Goal: Information Seeking & Learning: Learn about a topic

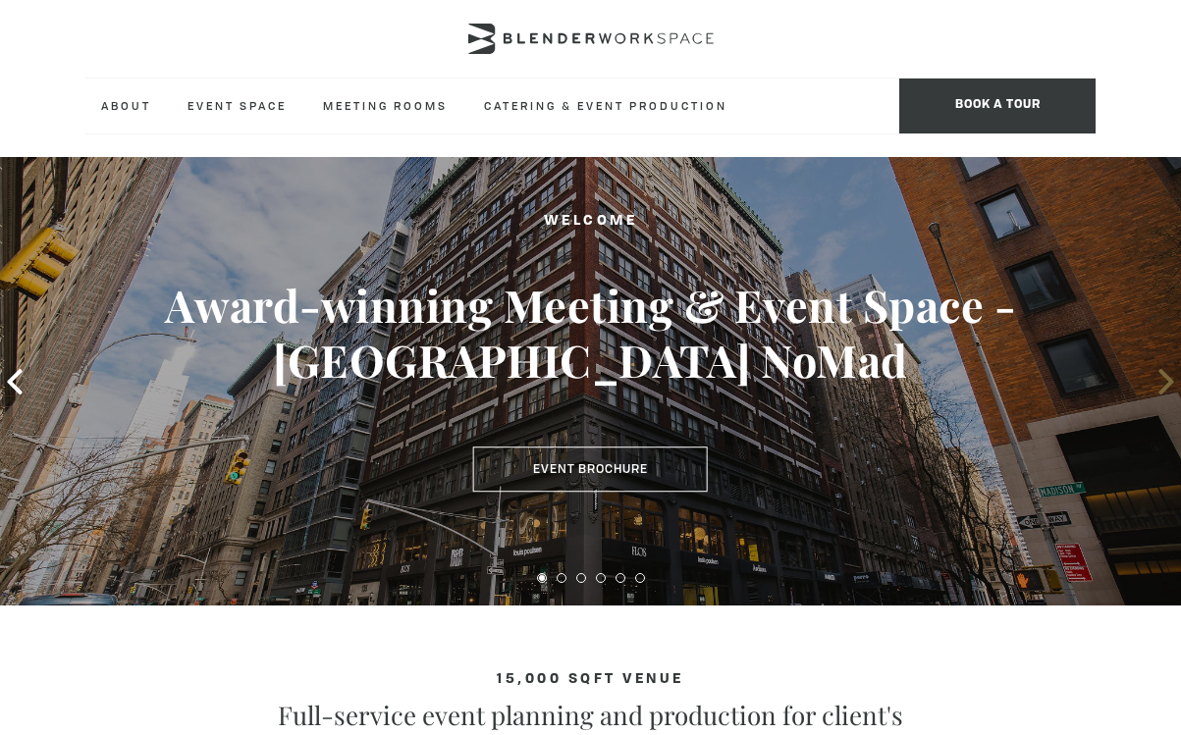
click at [1165, 378] on icon at bounding box center [1165, 382] width 15 height 26
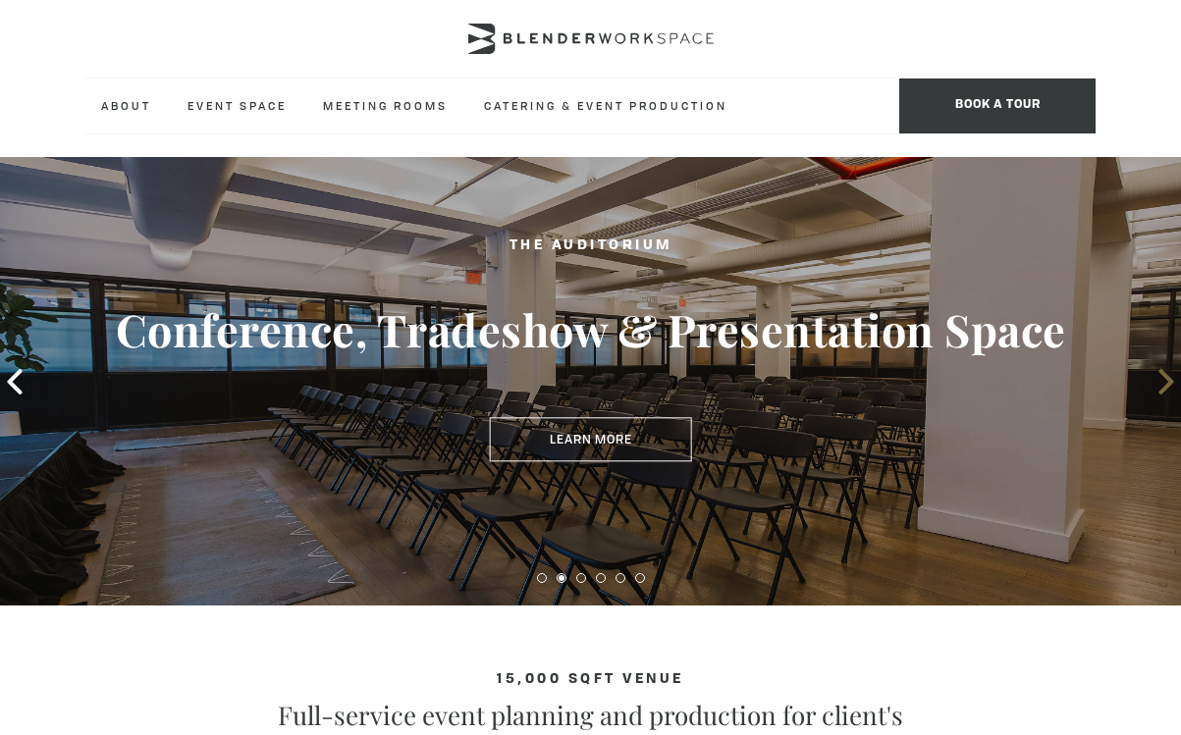
click at [1165, 378] on icon at bounding box center [1165, 382] width 15 height 26
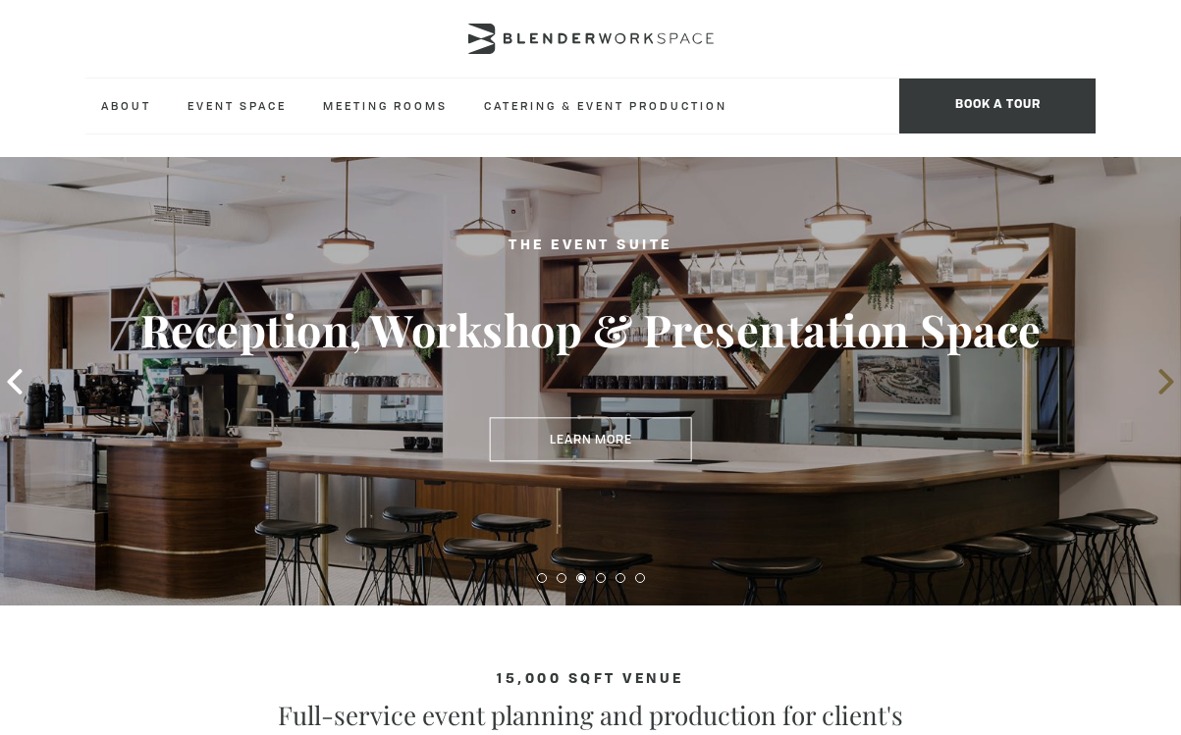
click at [1165, 378] on icon at bounding box center [1165, 382] width 15 height 26
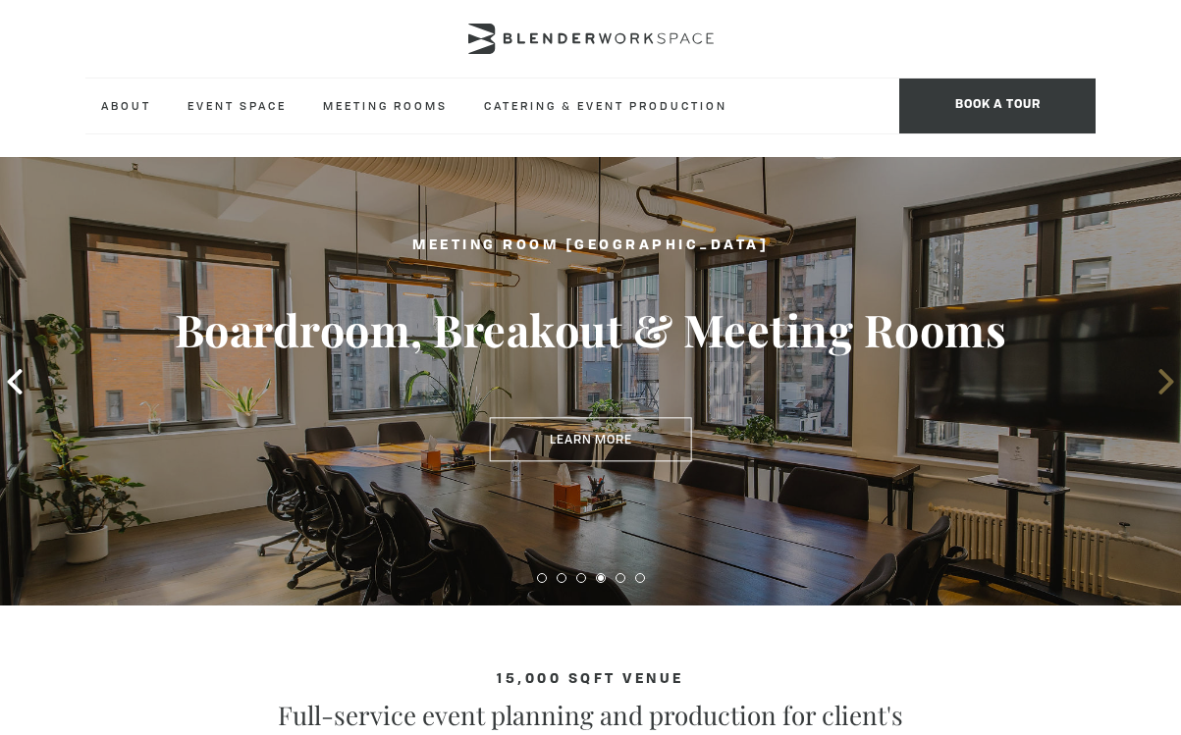
click at [1165, 377] on icon at bounding box center [1165, 382] width 15 height 26
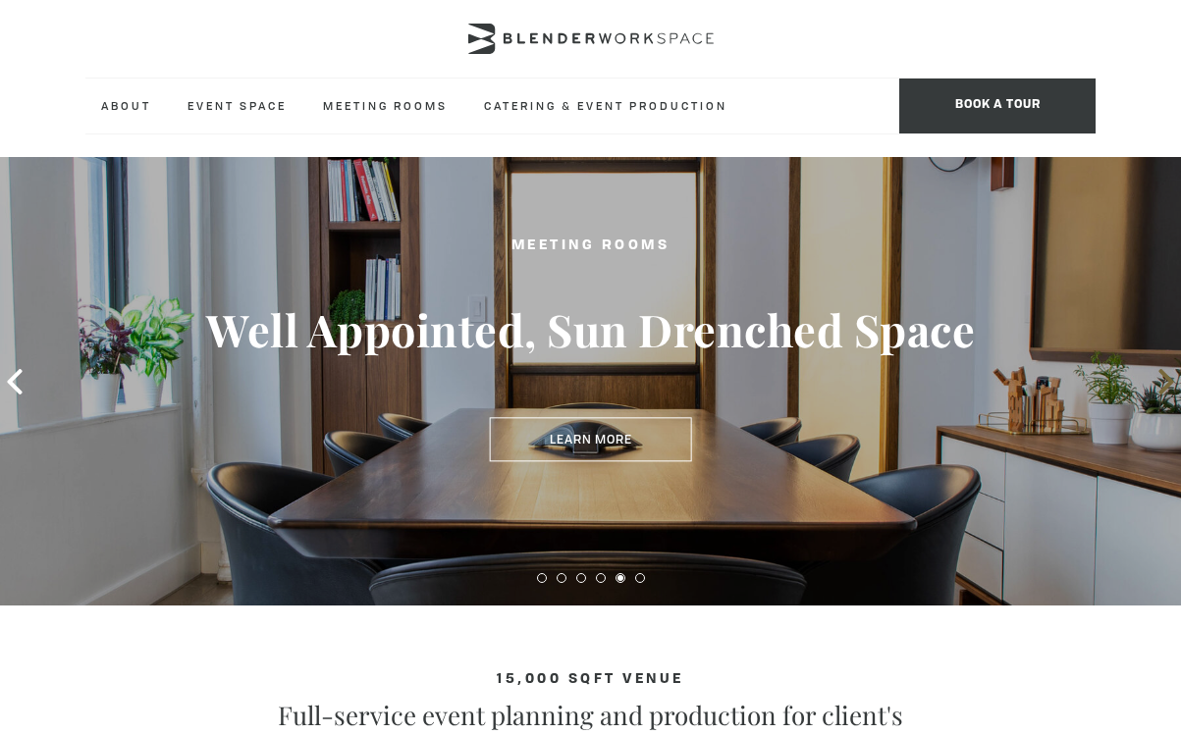
click at [1165, 377] on icon at bounding box center [1165, 382] width 15 height 26
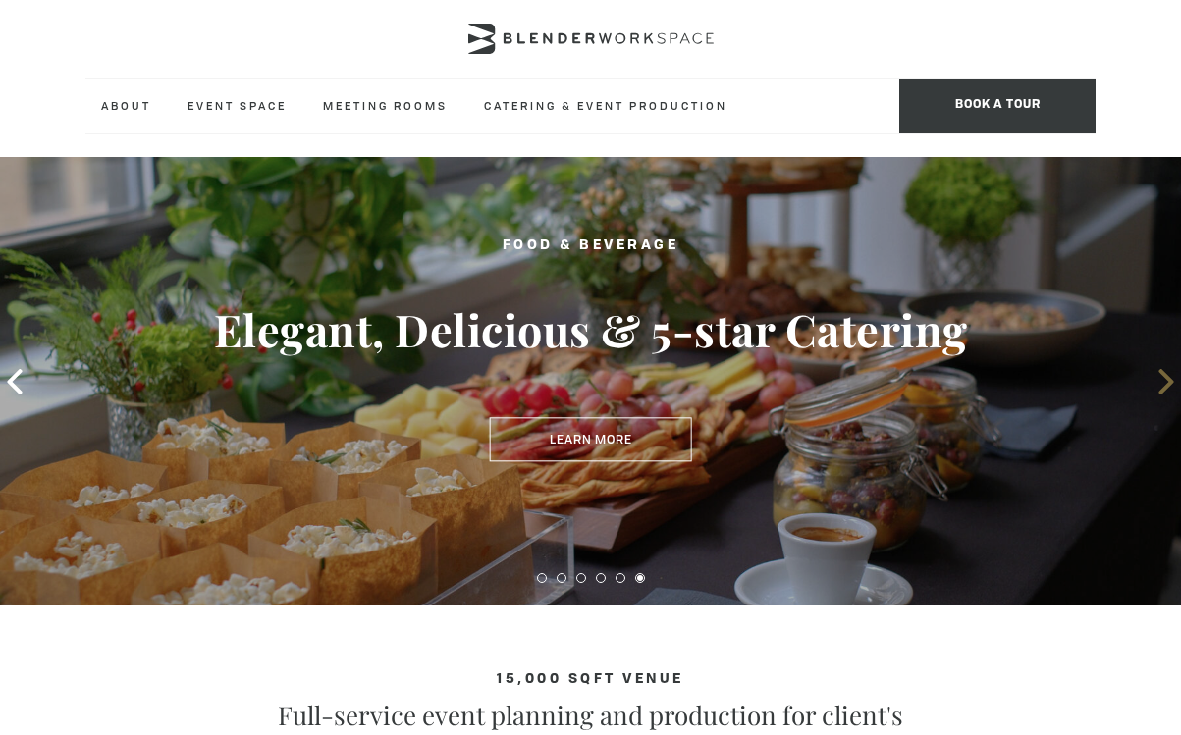
click at [1165, 377] on icon at bounding box center [1165, 382] width 15 height 26
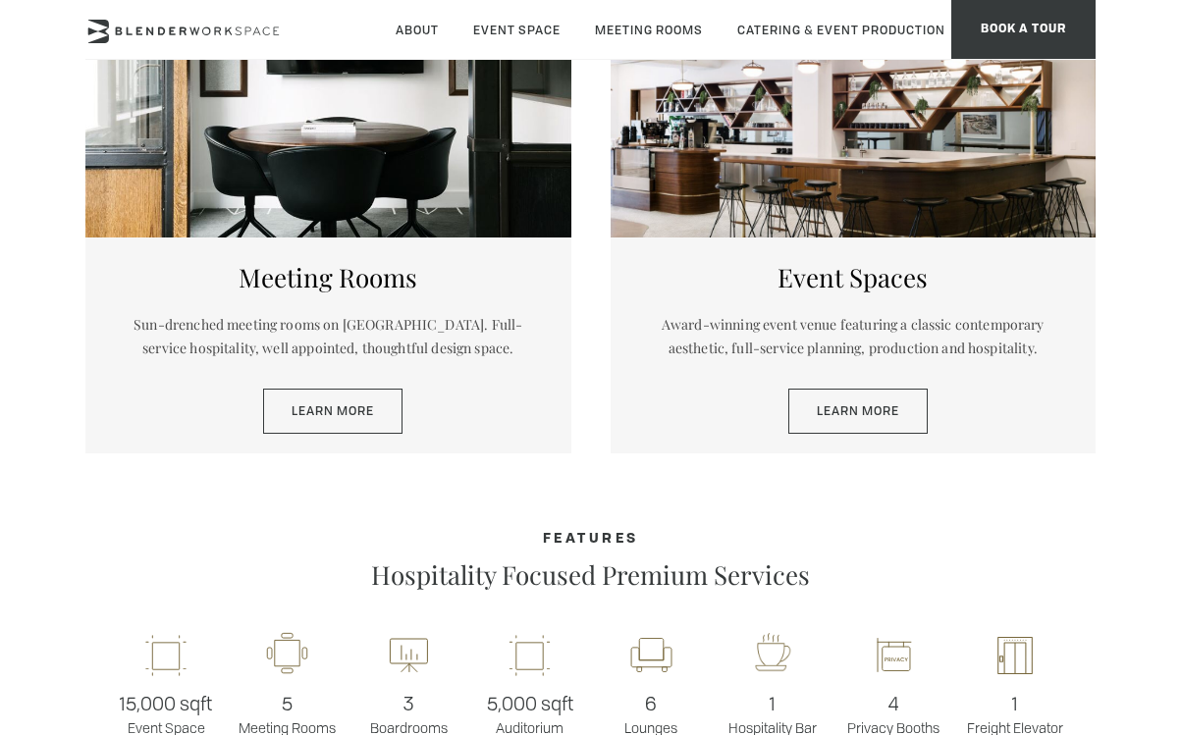
scroll to position [922, 0]
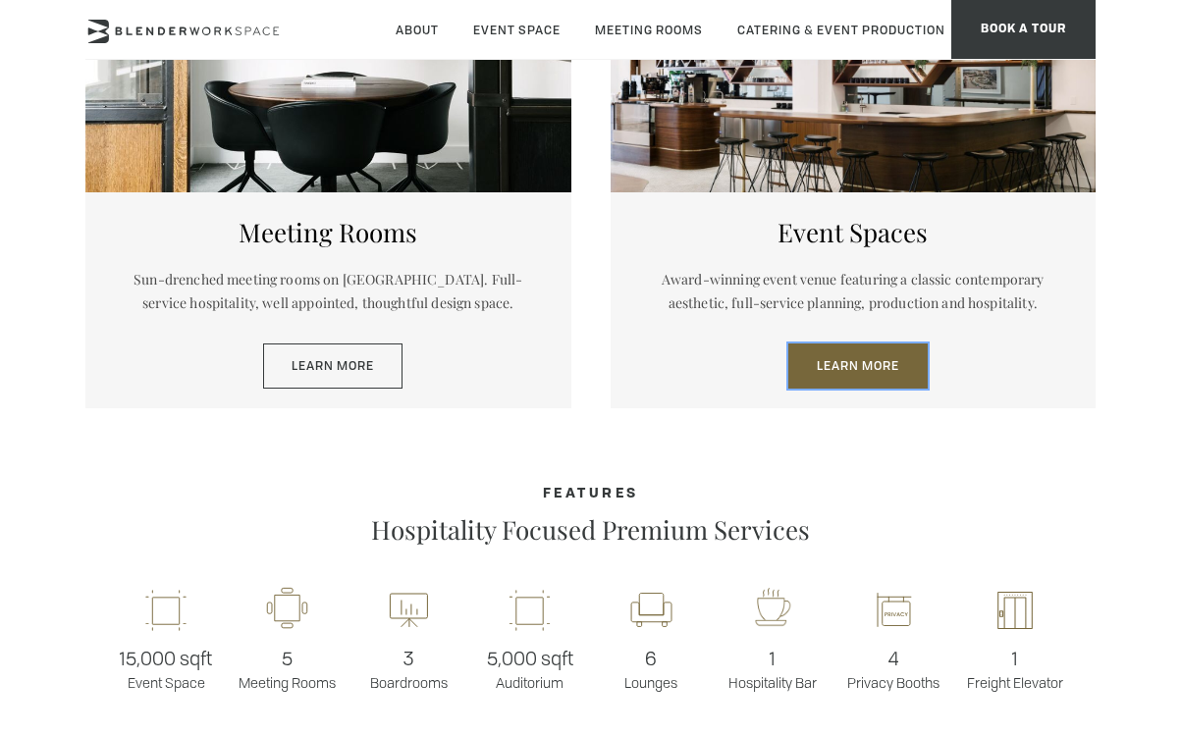
click at [851, 384] on link "Learn More" at bounding box center [857, 366] width 139 height 45
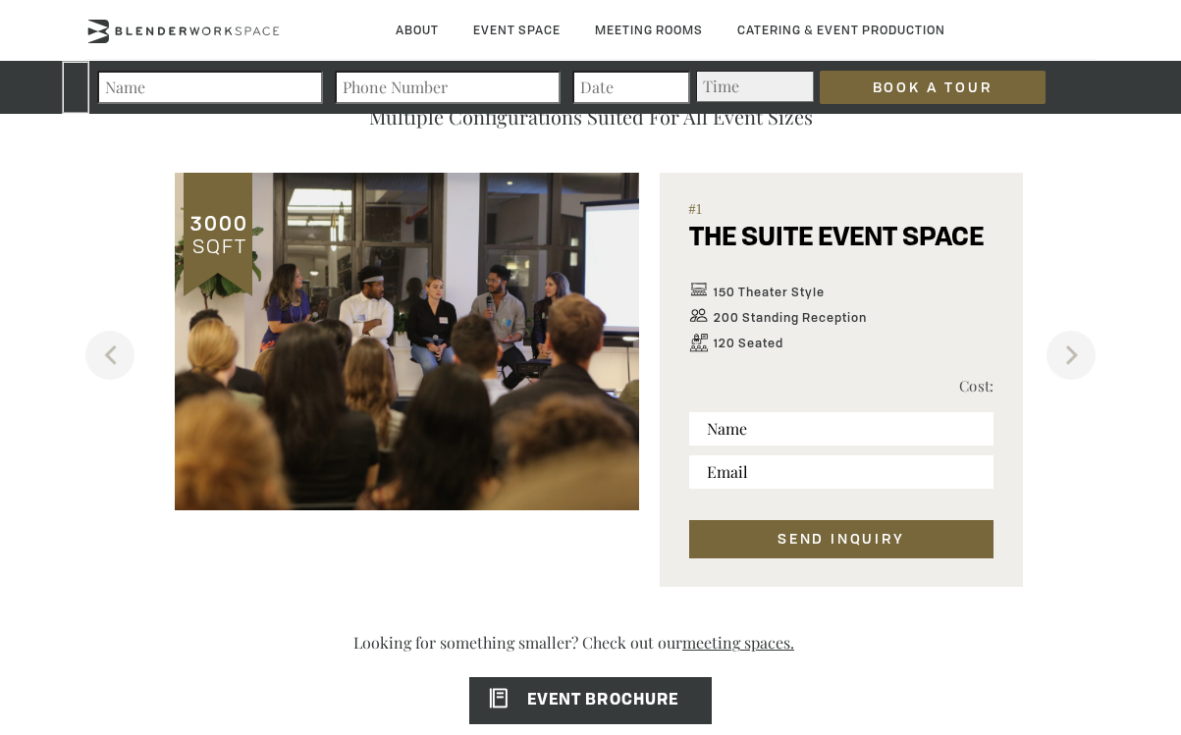
scroll to position [1067, 0]
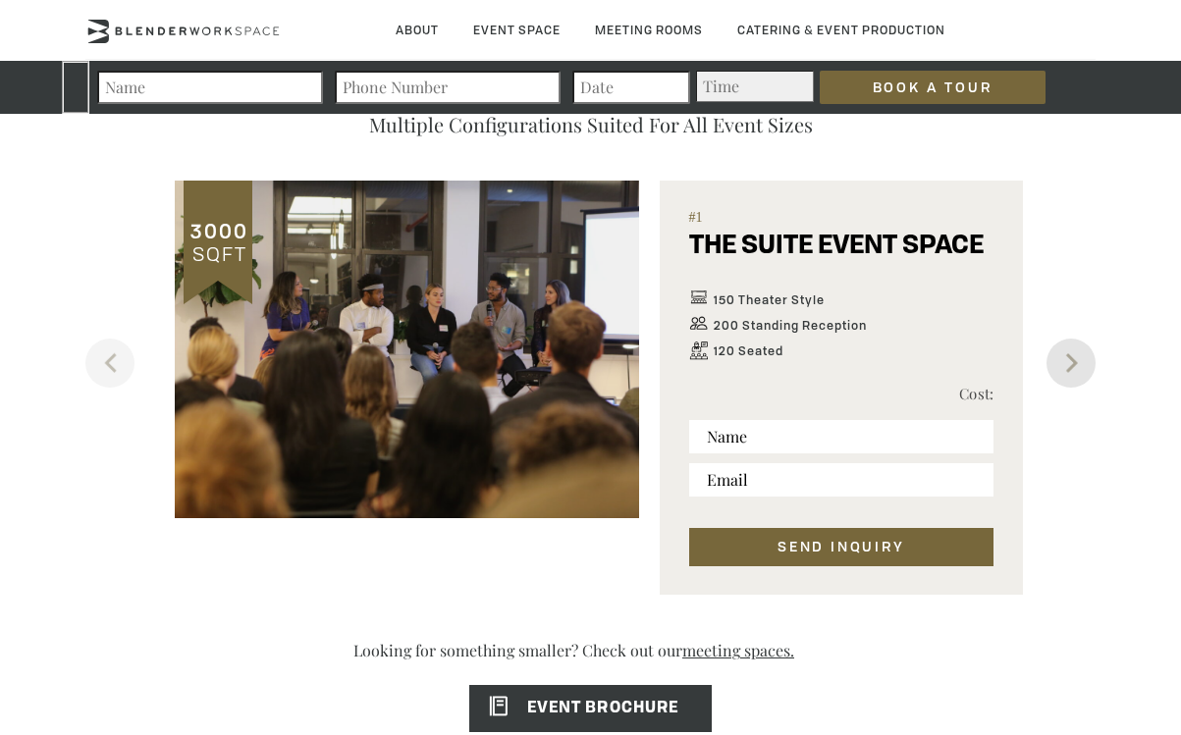
click at [1076, 380] on button "Next" at bounding box center [1070, 363] width 49 height 49
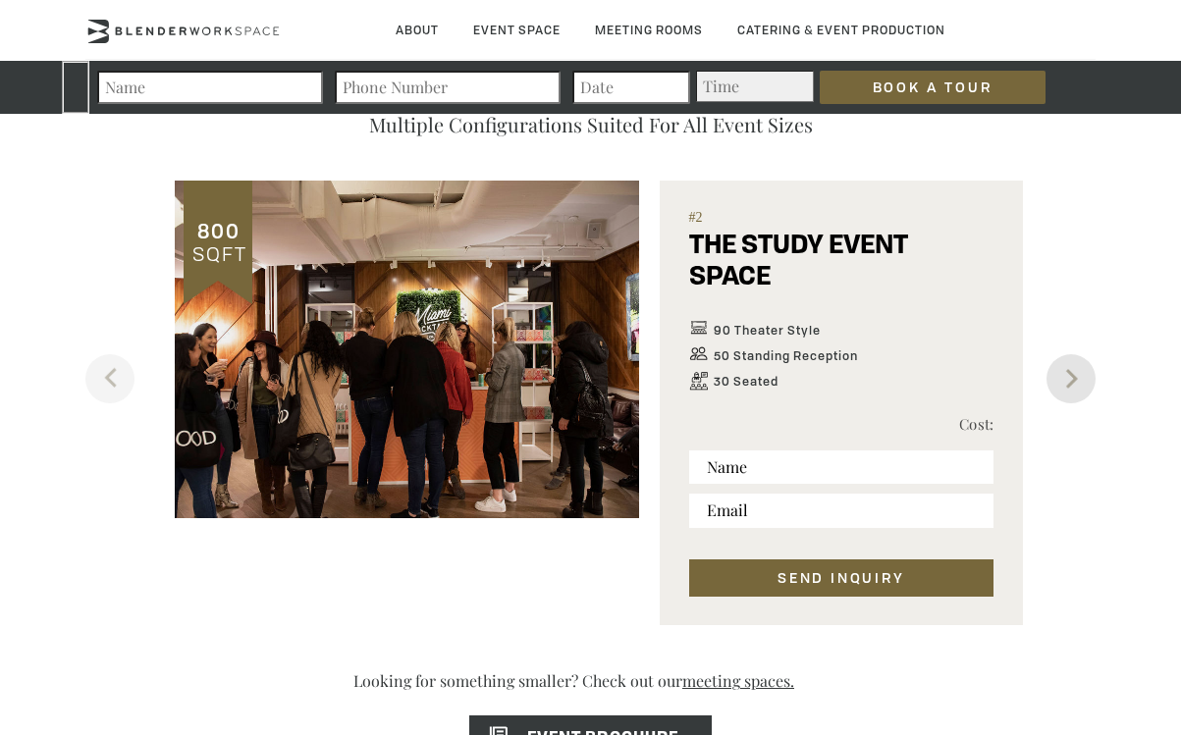
click at [1076, 380] on button "Next" at bounding box center [1070, 378] width 49 height 49
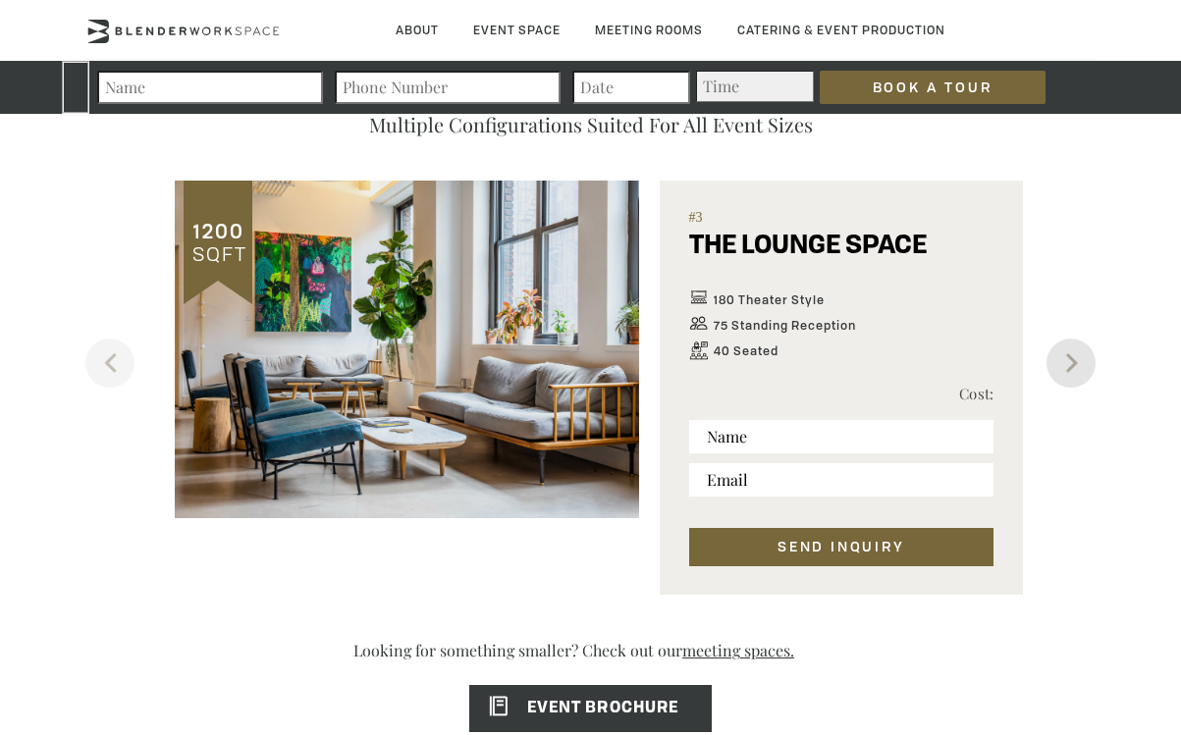
click at [1076, 379] on button "Next" at bounding box center [1070, 363] width 49 height 49
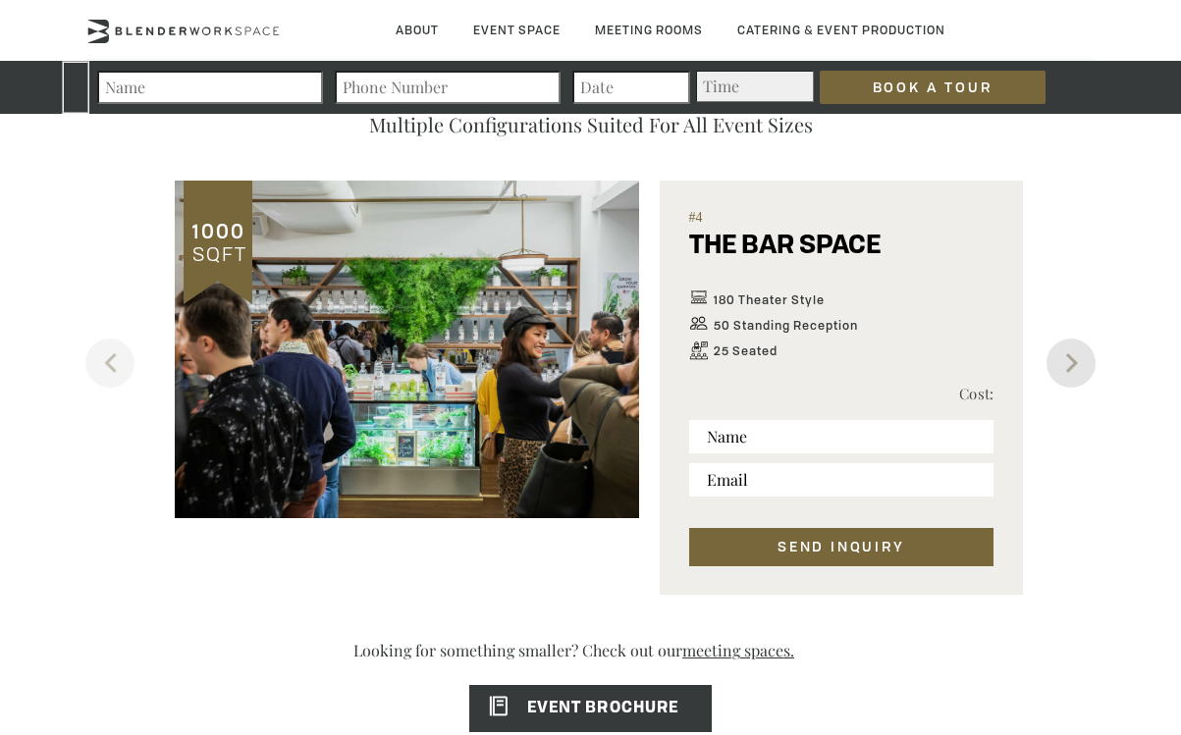
click at [1076, 378] on button "Next" at bounding box center [1070, 363] width 49 height 49
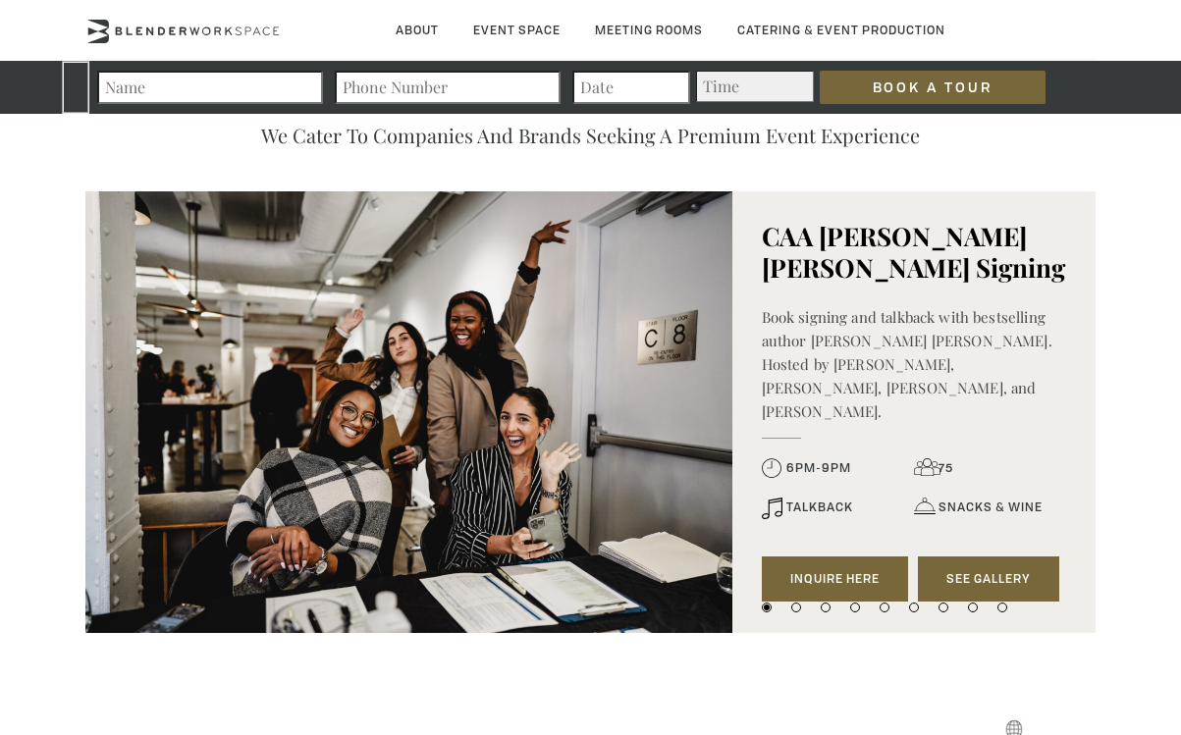
scroll to position [1803, 0]
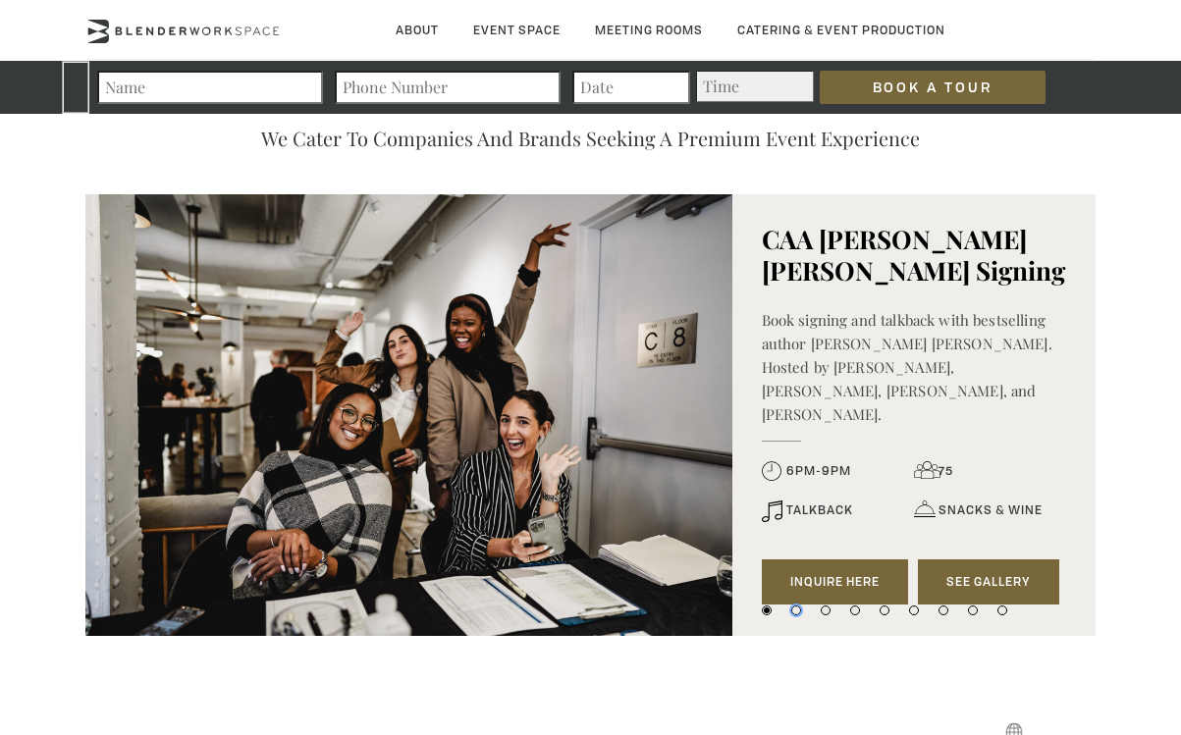
click at [794, 613] on button "2" at bounding box center [796, 611] width 10 height 10
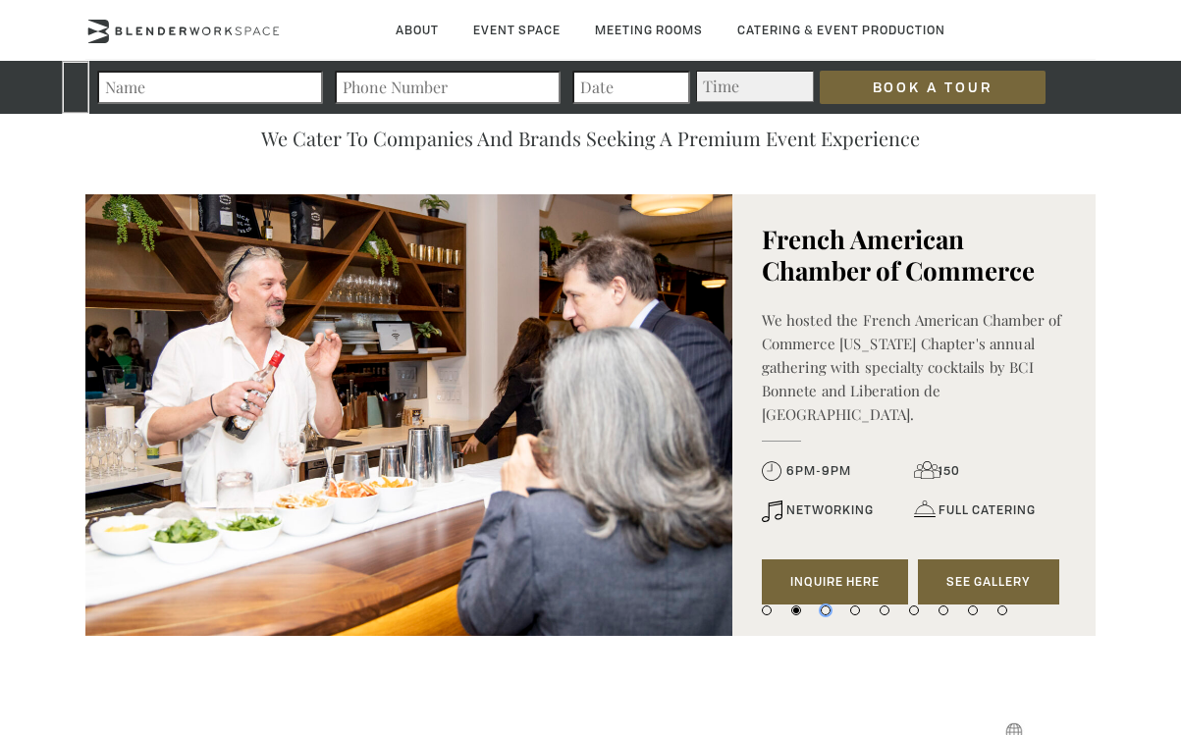
click at [826, 610] on button "3" at bounding box center [825, 611] width 10 height 10
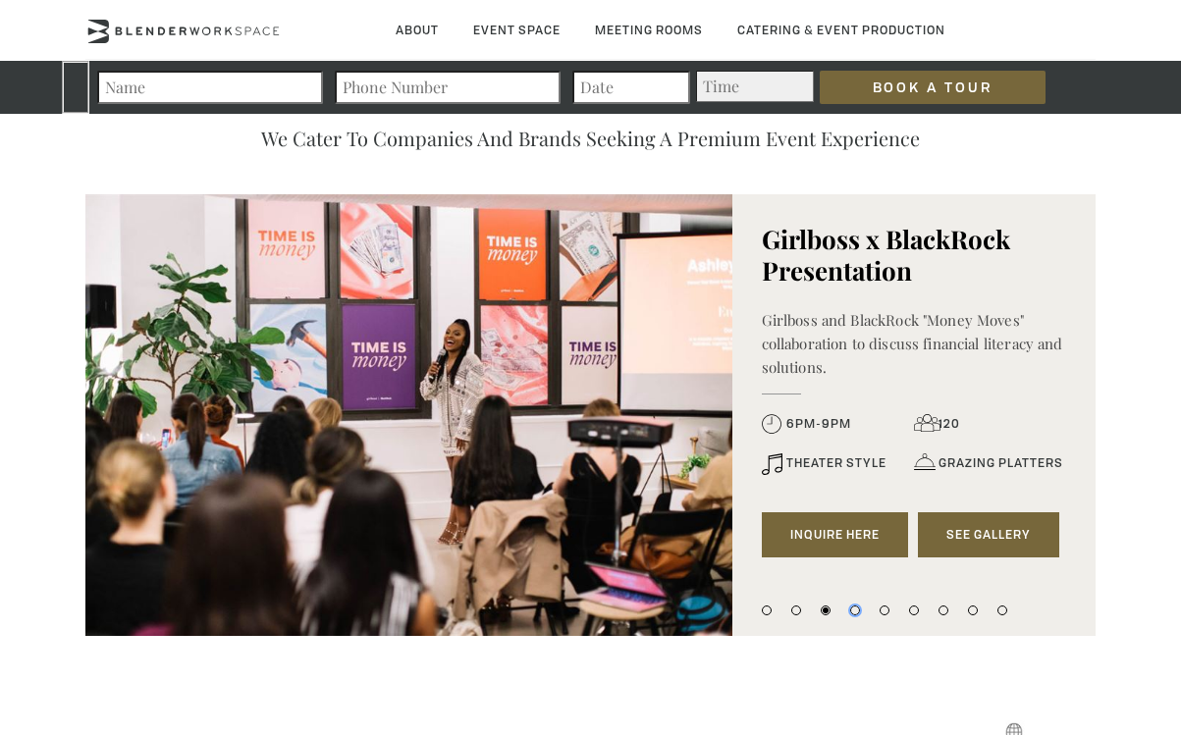
click at [858, 610] on button "4" at bounding box center [855, 611] width 10 height 10
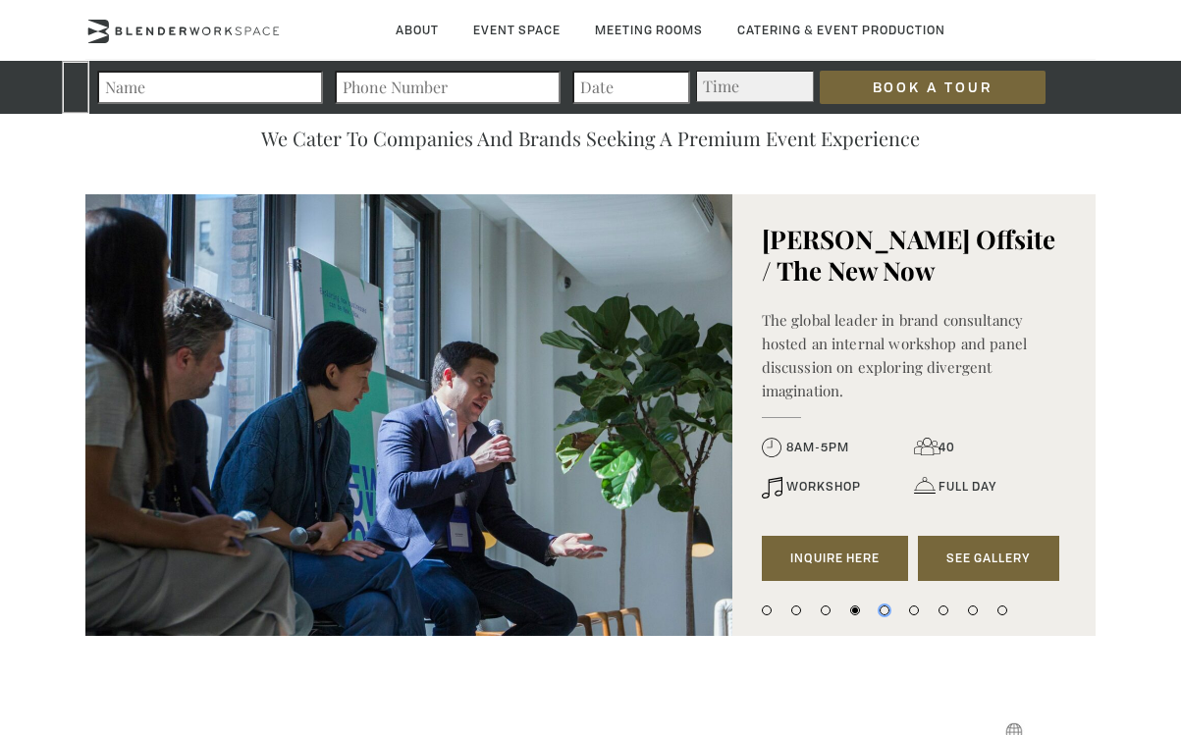
click at [881, 609] on button "5" at bounding box center [884, 611] width 10 height 10
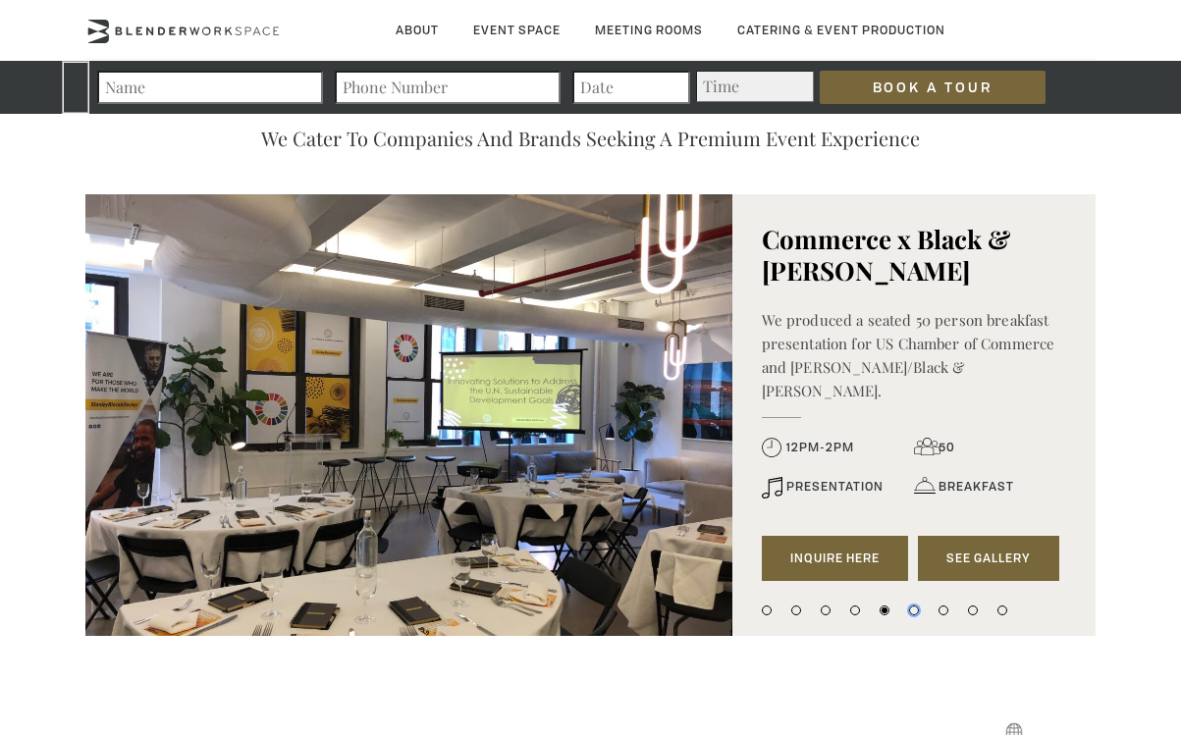
click at [915, 610] on button "6" at bounding box center [914, 611] width 10 height 10
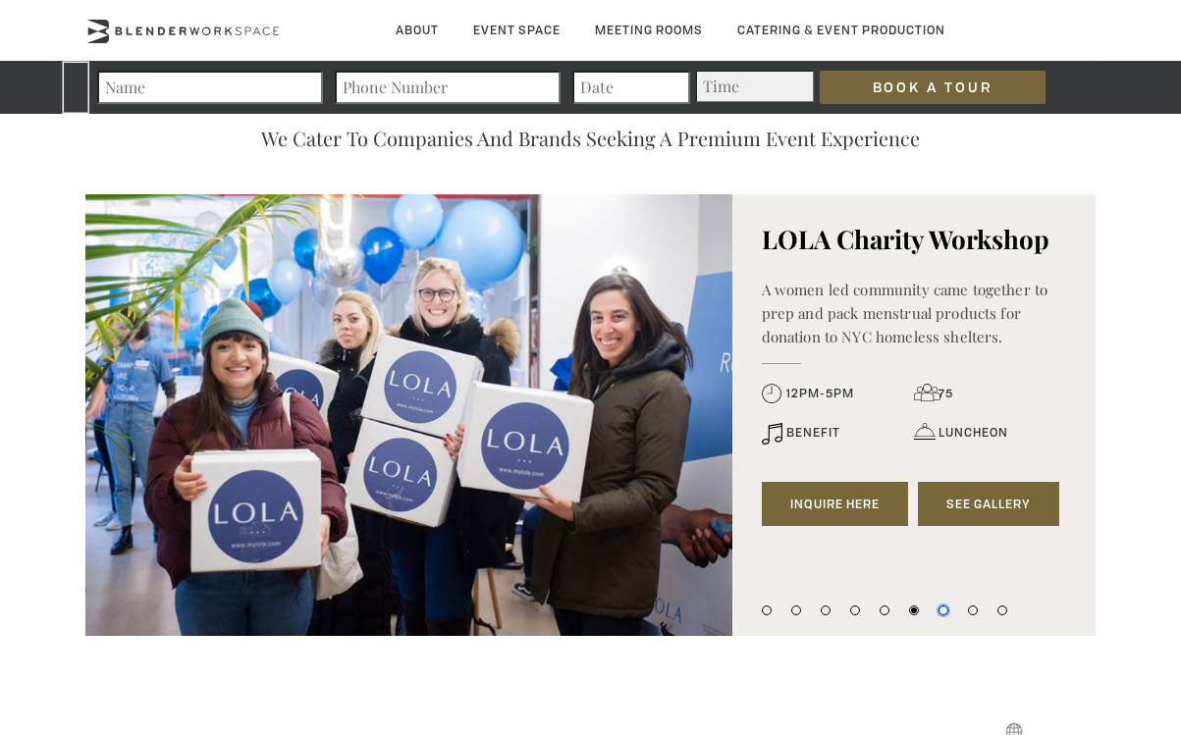
click at [942, 611] on button "7" at bounding box center [943, 611] width 10 height 10
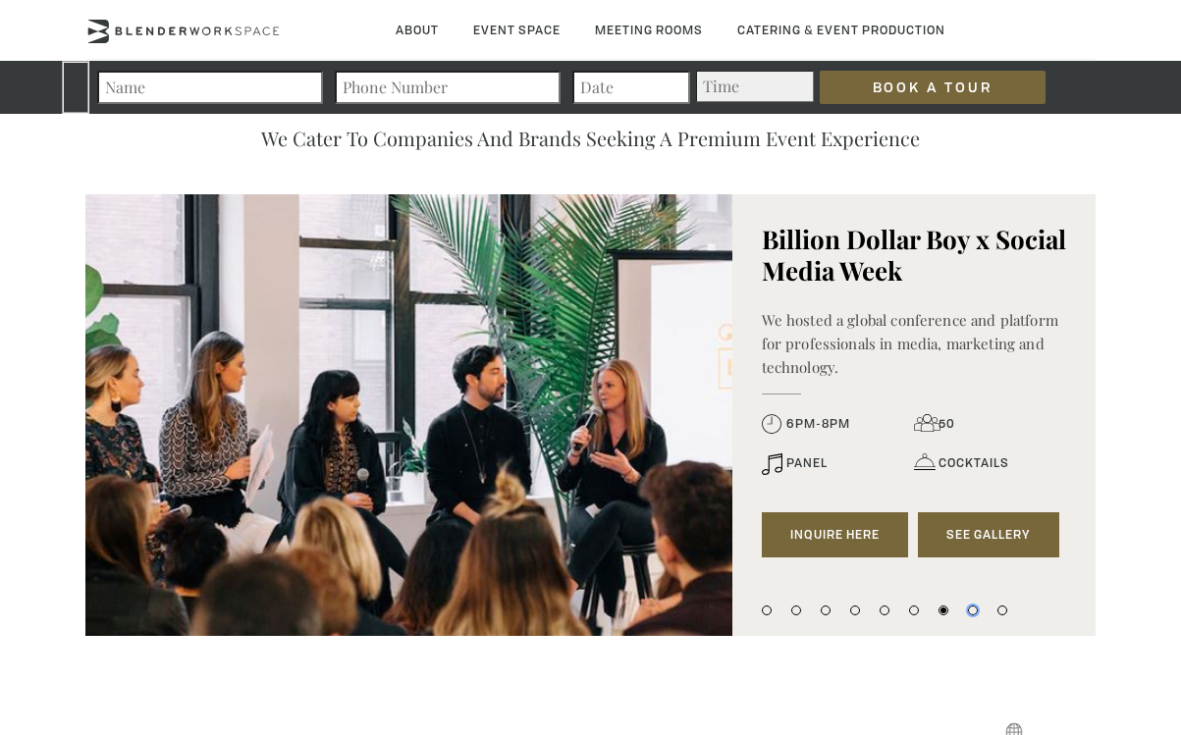
click at [973, 611] on button "8" at bounding box center [973, 611] width 10 height 10
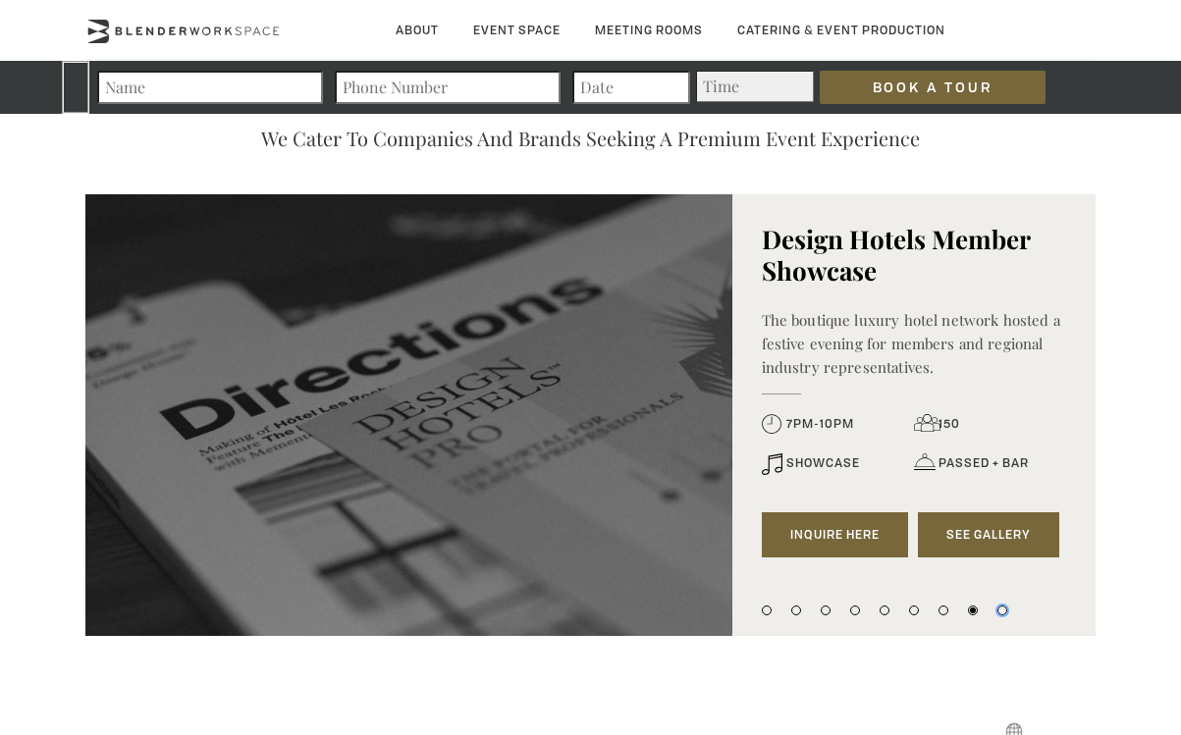
click at [1000, 608] on button "9" at bounding box center [1002, 611] width 10 height 10
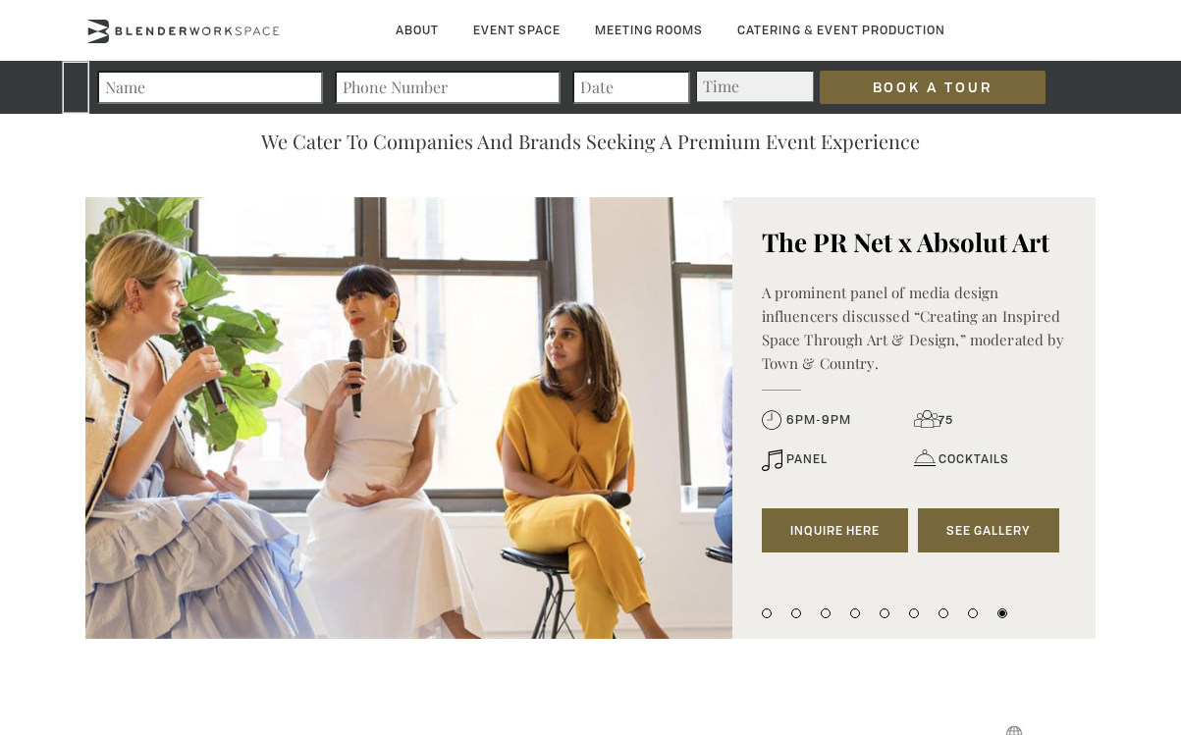
scroll to position [1796, 0]
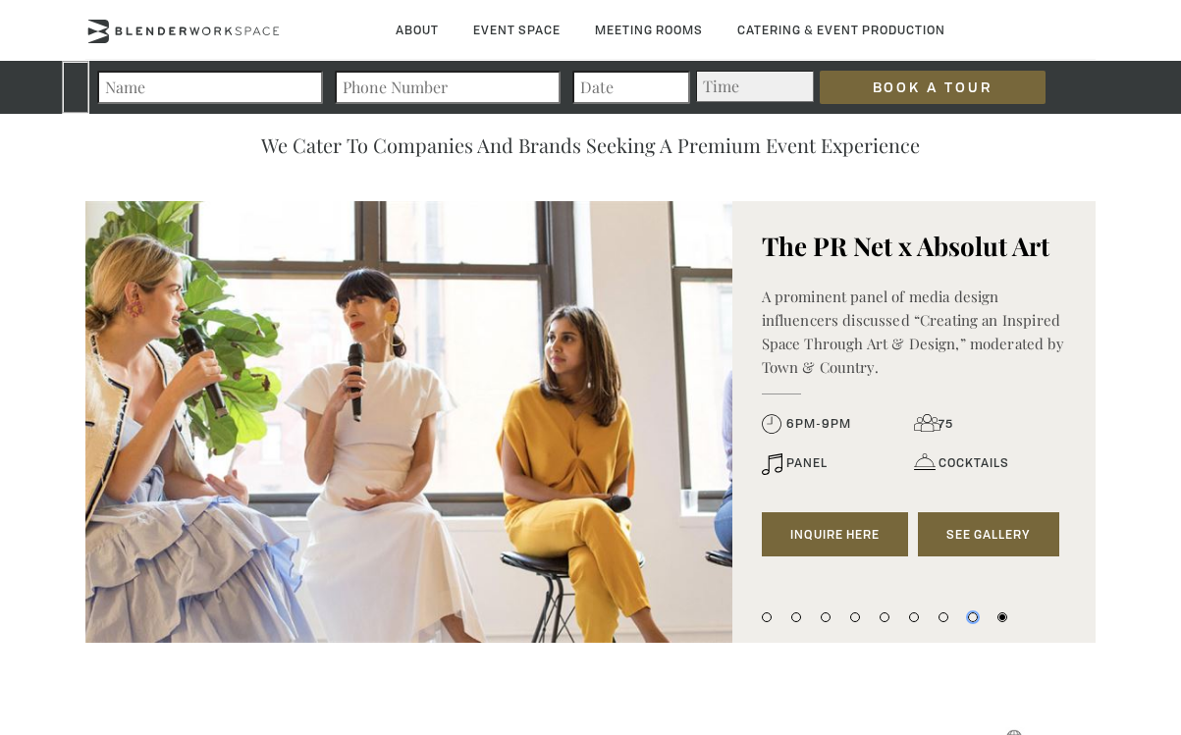
click at [975, 615] on button "8" at bounding box center [973, 617] width 10 height 10
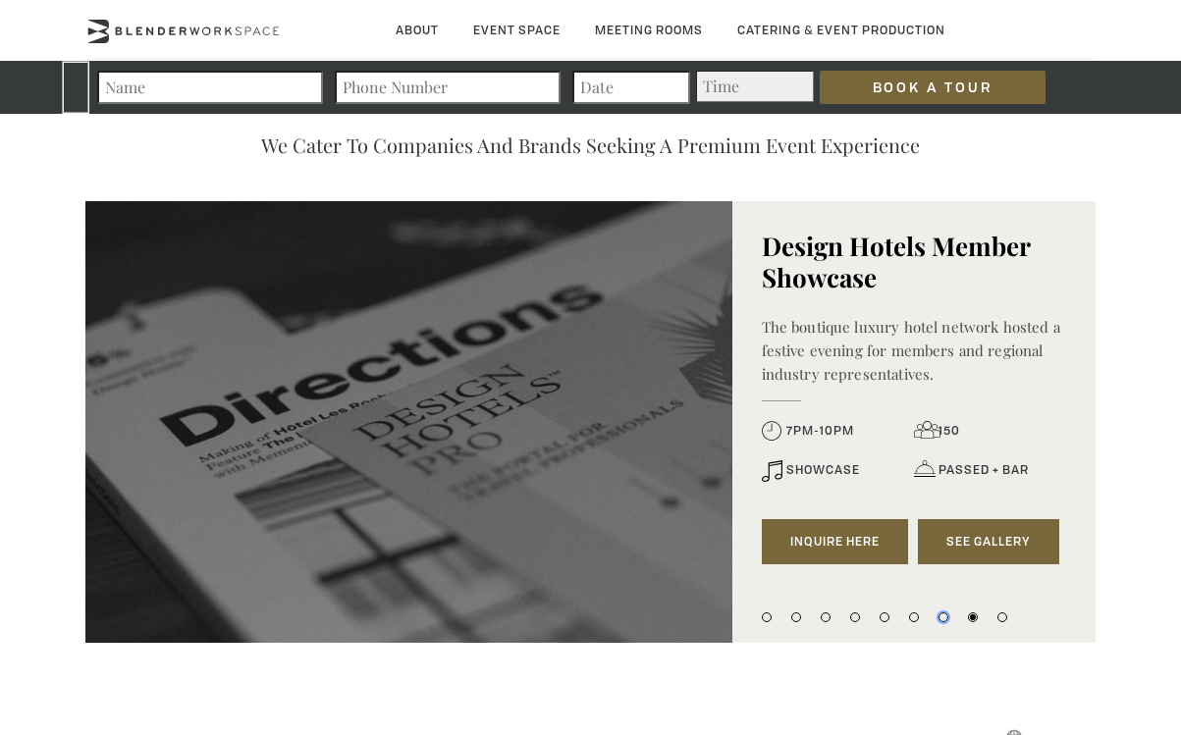
click at [939, 619] on button "7" at bounding box center [943, 617] width 10 height 10
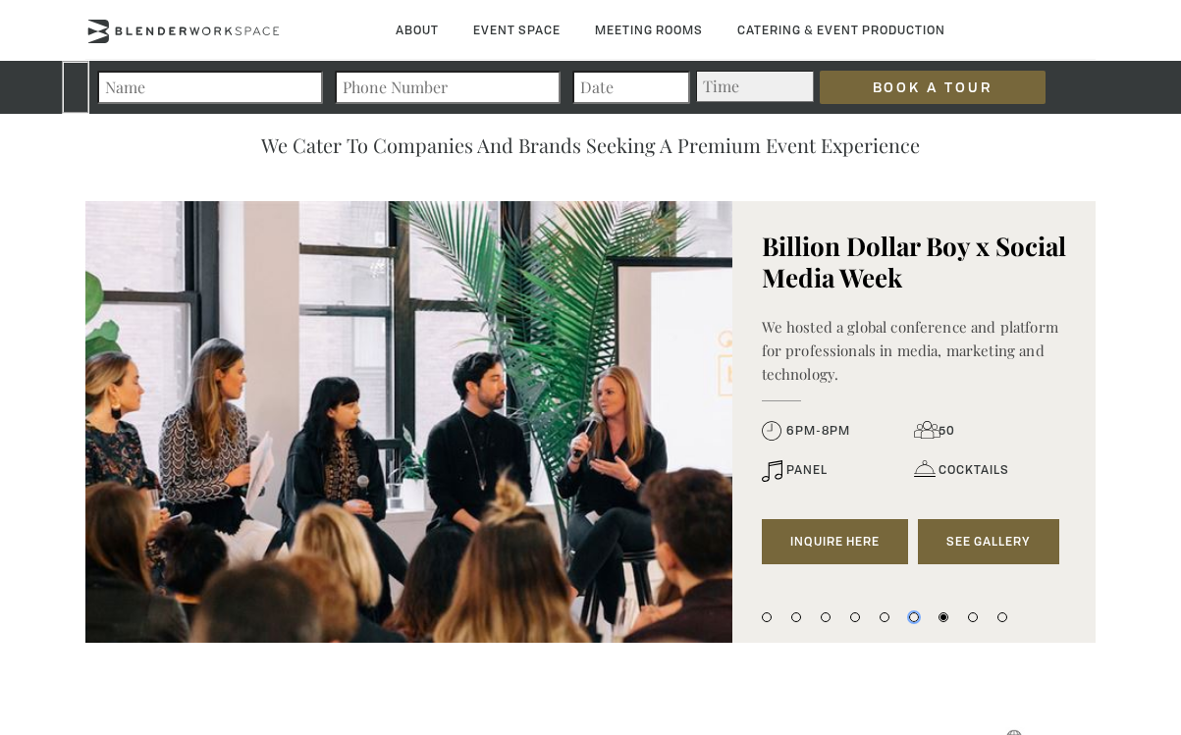
click at [910, 620] on button "6" at bounding box center [914, 617] width 10 height 10
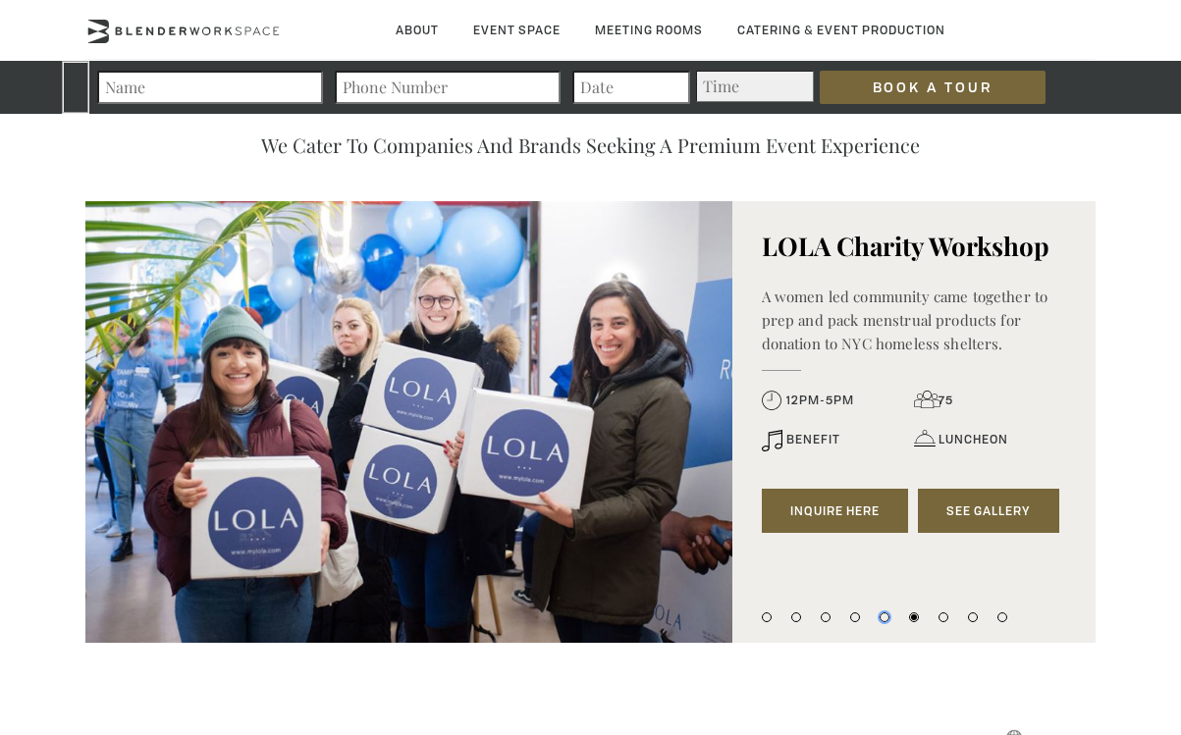
click at [886, 618] on button "5" at bounding box center [884, 617] width 10 height 10
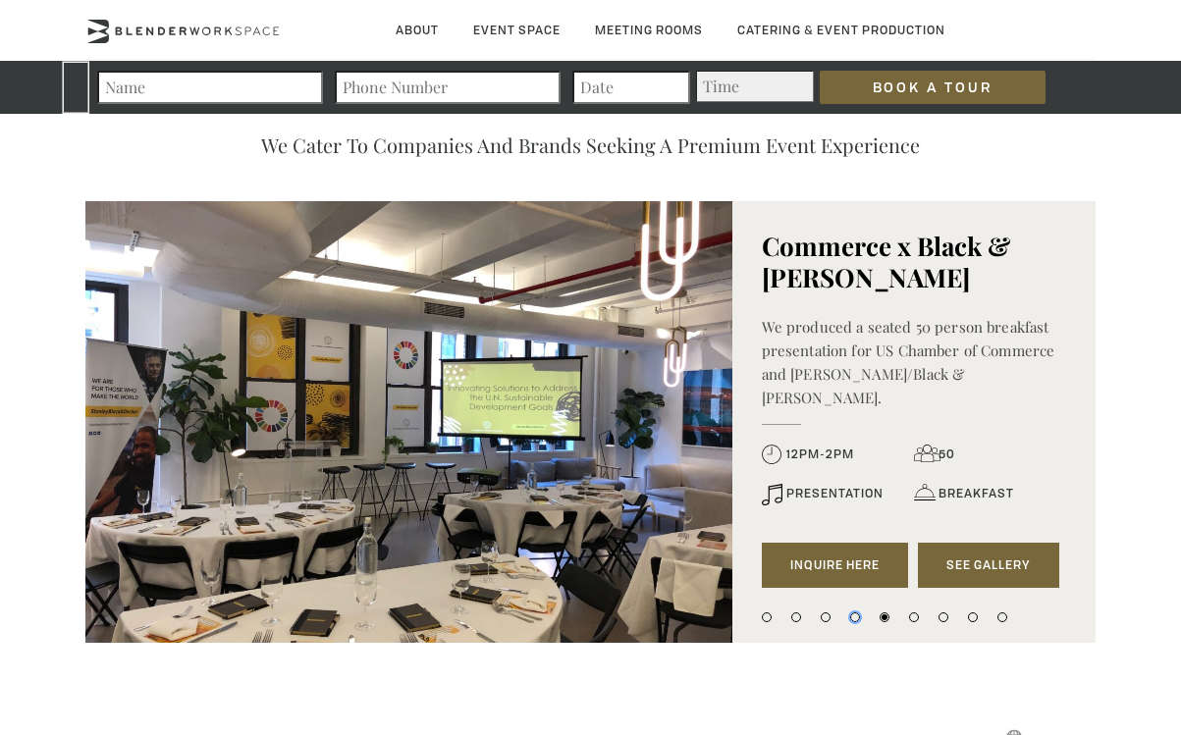
click at [852, 620] on button "4" at bounding box center [855, 617] width 10 height 10
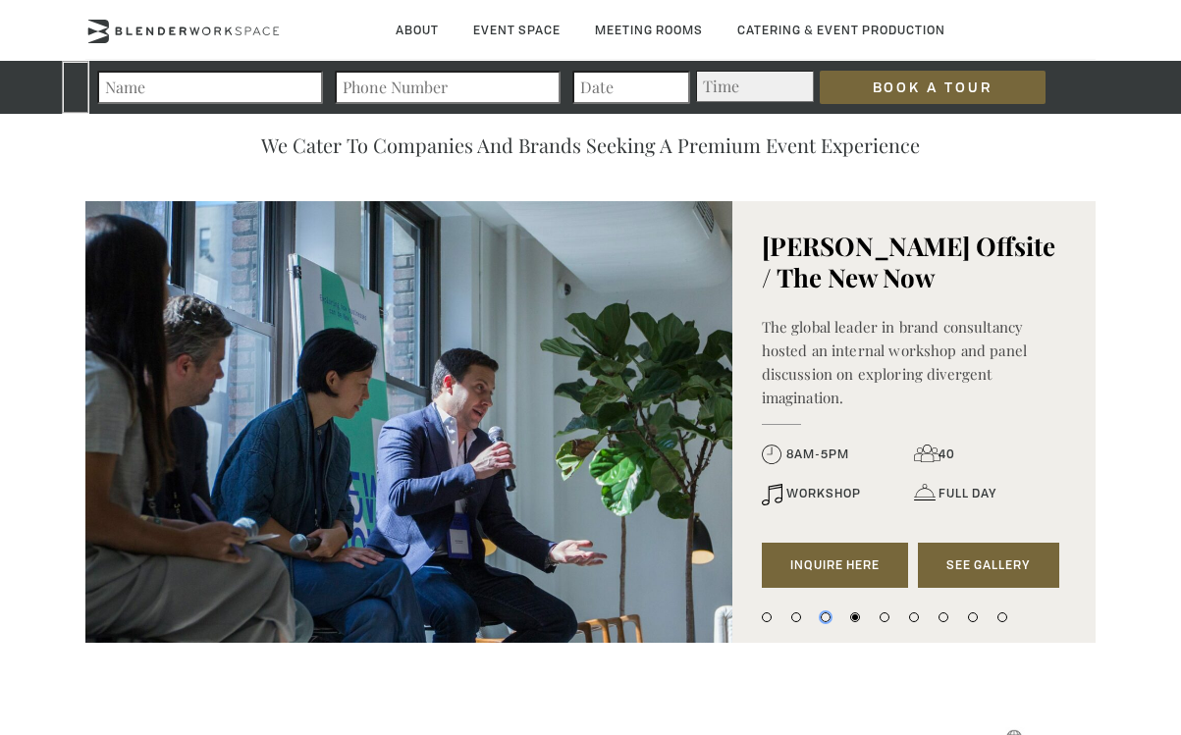
click at [824, 619] on button "3" at bounding box center [825, 617] width 10 height 10
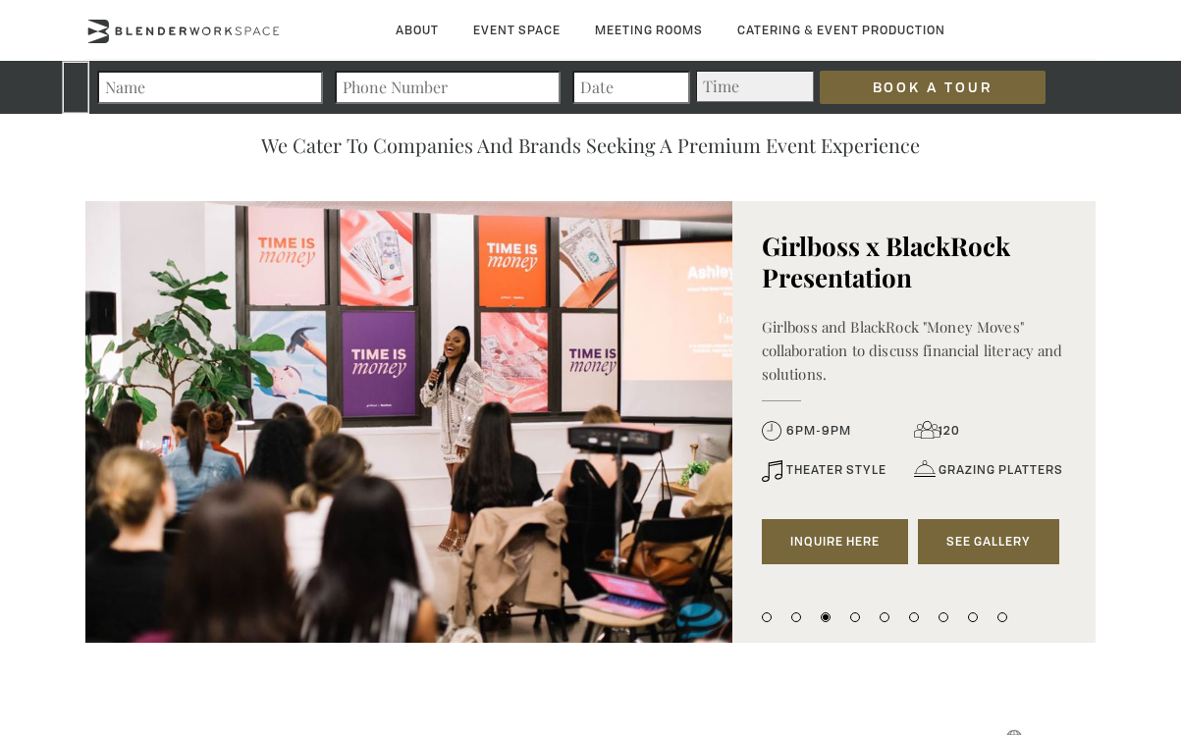
click at [846, 465] on span "THEATER STYLE" at bounding box center [836, 470] width 100 height 14
click at [963, 545] on link "See Gallery" at bounding box center [988, 541] width 141 height 45
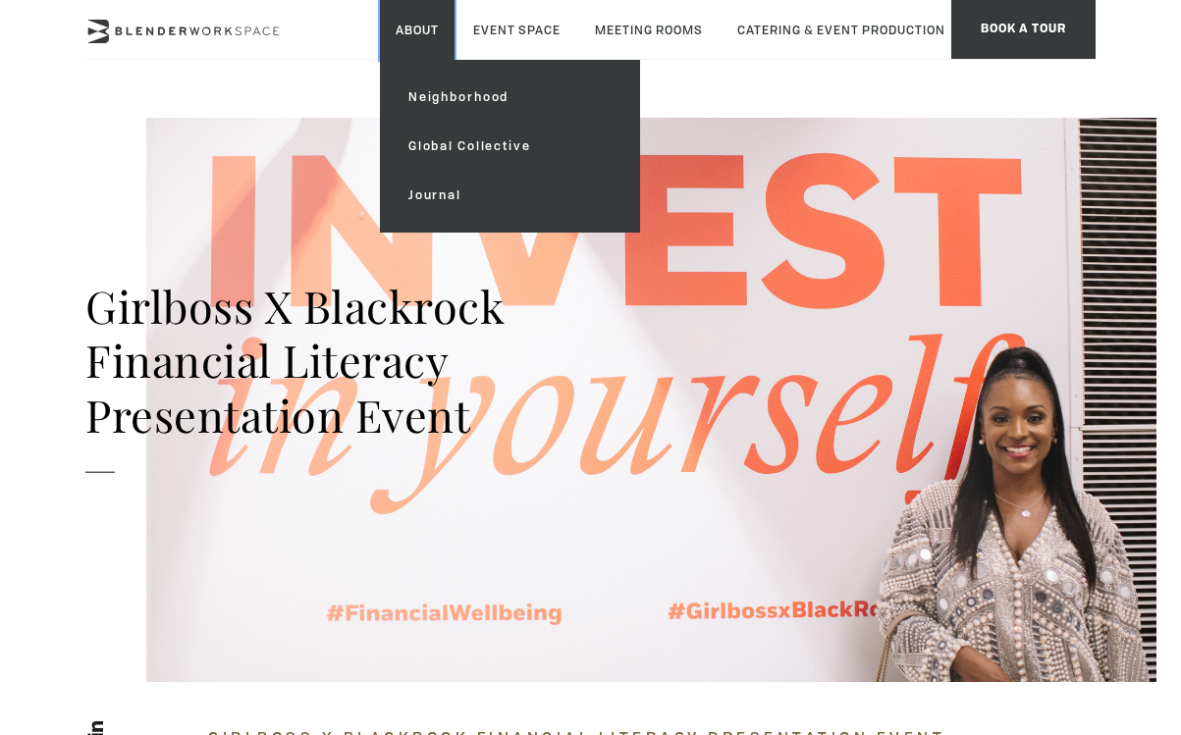
click at [406, 35] on link "About" at bounding box center [417, 30] width 75 height 60
